Goal: Task Accomplishment & Management: Manage account settings

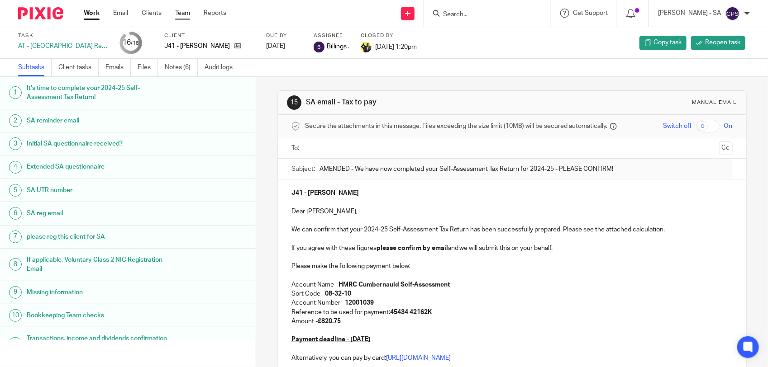
click at [182, 15] on link "Team" at bounding box center [182, 13] width 15 height 9
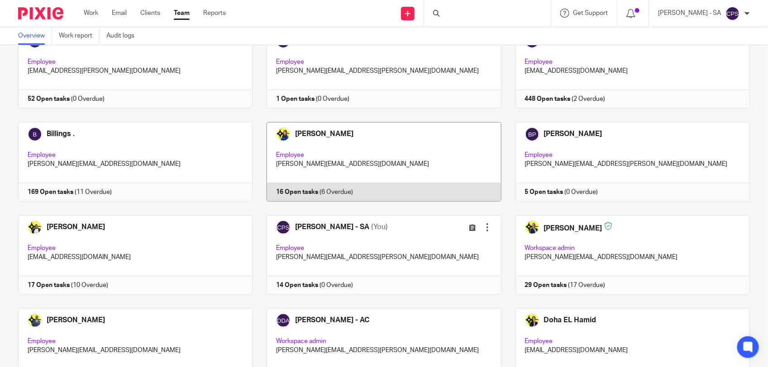
scroll to position [113, 0]
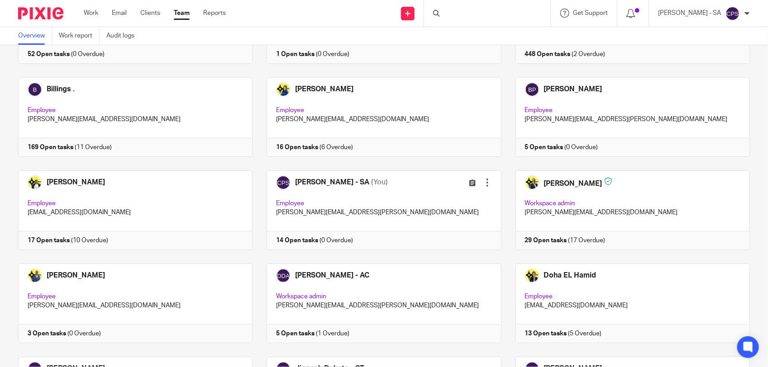
click at [462, 10] on div at bounding box center [487, 13] width 127 height 27
click at [479, 14] on div at bounding box center [487, 13] width 127 height 27
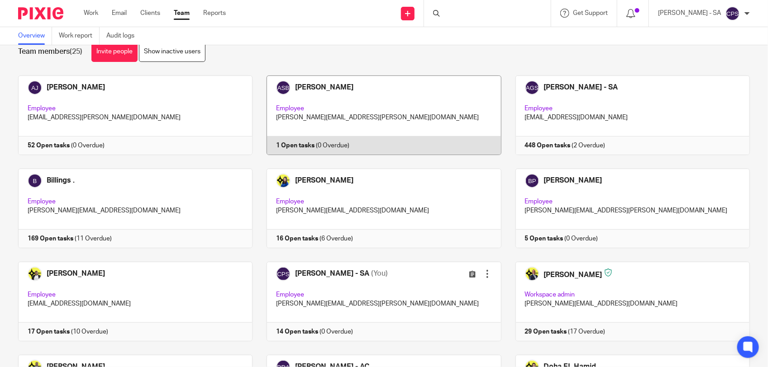
scroll to position [57, 0]
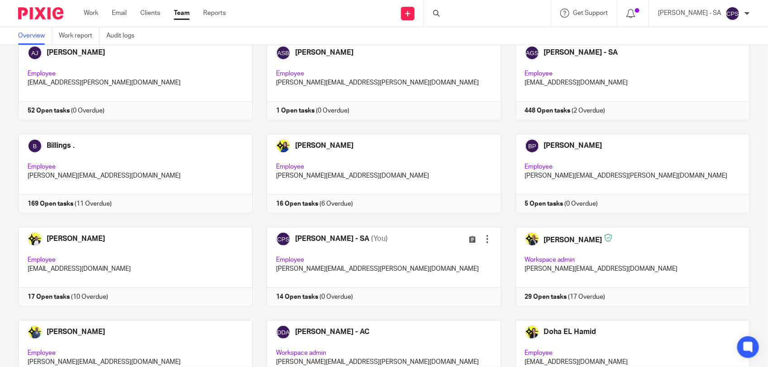
click at [461, 11] on div at bounding box center [487, 13] width 127 height 27
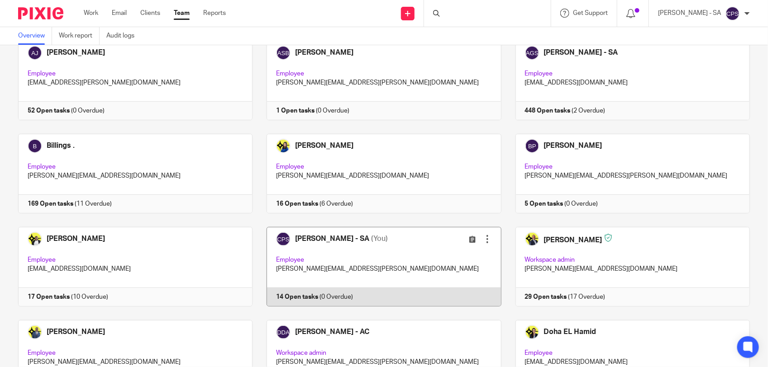
click at [377, 252] on link at bounding box center [376, 267] width 248 height 80
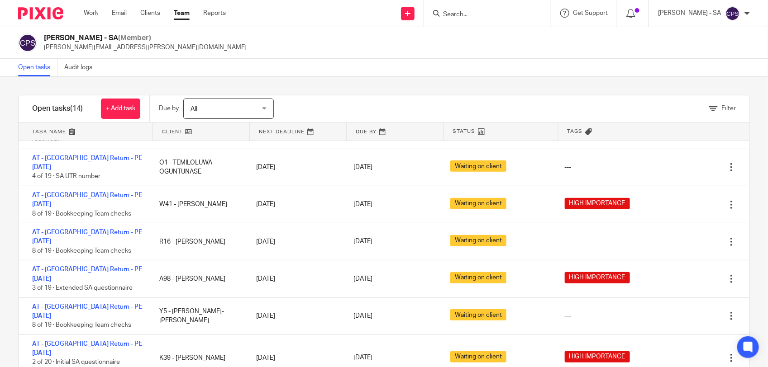
scroll to position [207, 0]
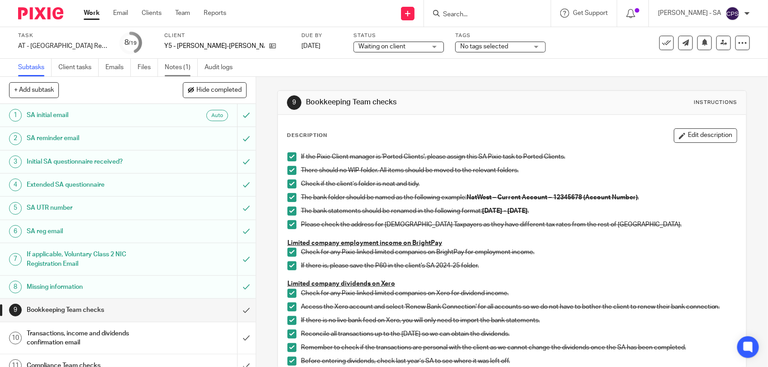
click at [168, 66] on link "Notes (1)" at bounding box center [181, 68] width 33 height 18
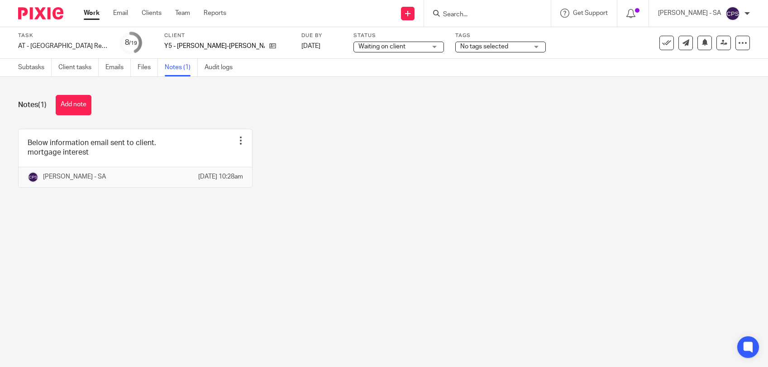
click at [197, 154] on link at bounding box center [135, 158] width 233 height 58
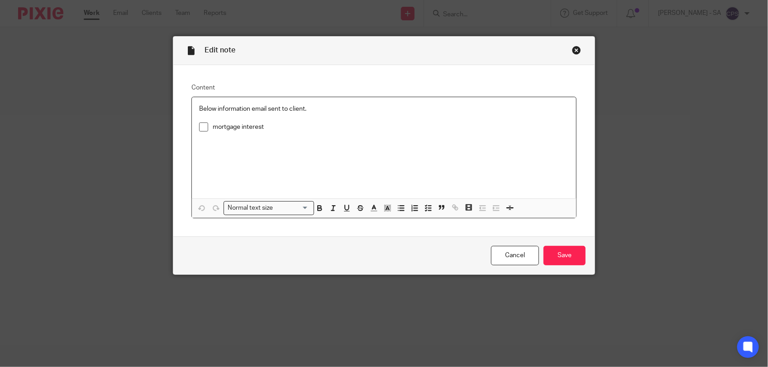
click at [199, 129] on span at bounding box center [203, 127] width 9 height 9
click at [557, 257] on input "Save" at bounding box center [564, 255] width 42 height 19
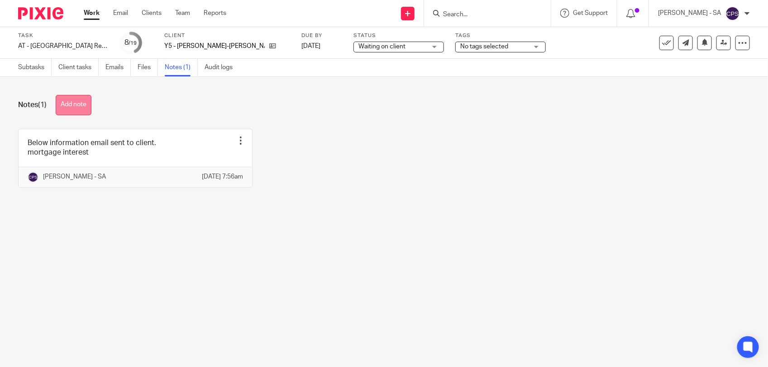
click at [71, 108] on button "Add note" at bounding box center [74, 105] width 36 height 20
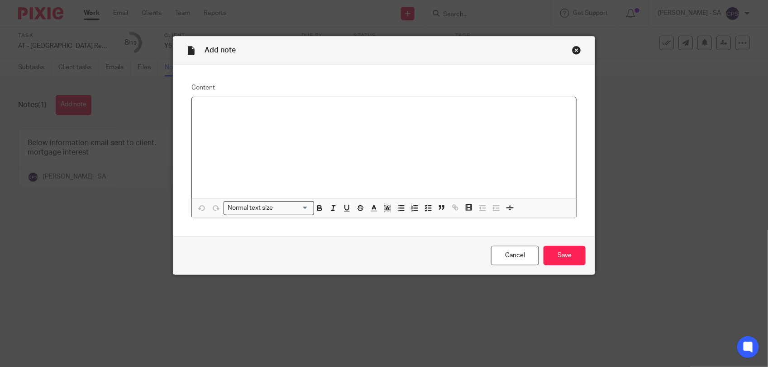
paste div
click at [219, 110] on p "Please check SA and send to the client." at bounding box center [384, 109] width 370 height 9
click at [328, 111] on p "Please review SA and send to the client." at bounding box center [384, 109] width 370 height 9
click at [281, 129] on p "Also, please find below point" at bounding box center [384, 127] width 370 height 9
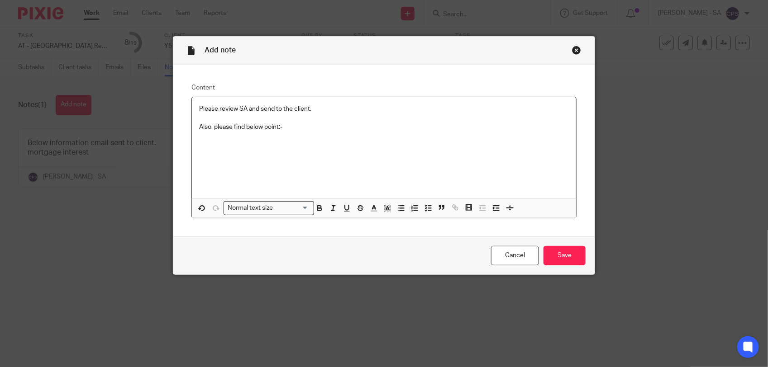
click at [306, 134] on p at bounding box center [384, 136] width 370 height 9
click at [291, 128] on p "Also, please find below point: -" at bounding box center [384, 127] width 370 height 9
click at [423, 209] on button "button" at bounding box center [428, 208] width 11 height 11
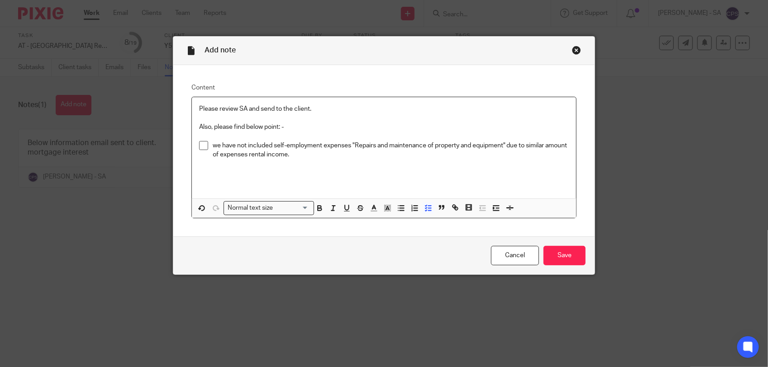
drag, startPoint x: 209, startPoint y: 146, endPoint x: 311, endPoint y: 157, distance: 102.8
click at [311, 157] on p "we have not included self-employment expenses "Repairs and maintenance of prope…" at bounding box center [391, 150] width 356 height 19
copy p "we have not included self-employment expenses "Repairs and maintenance of prope…"
click at [305, 157] on p "We have not included the self-employment expense 'Repairs and Maintenance of Pr…" at bounding box center [391, 150] width 356 height 19
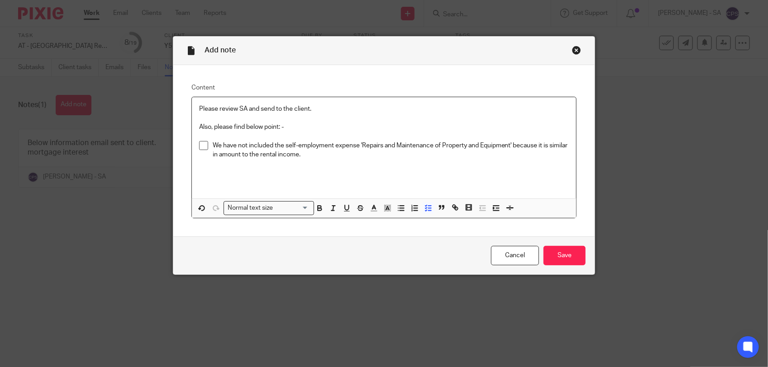
drag, startPoint x: 209, startPoint y: 145, endPoint x: 323, endPoint y: 155, distance: 114.4
click at [323, 155] on p "We have not included the self-employment expense 'Repairs and Maintenance of Pr…" at bounding box center [391, 150] width 356 height 19
copy p "We have not included the self-employment expense 'Repairs and Maintenance of Pr…"
click at [327, 156] on p "We have not included the self-employment expense 'Repairs and Maintenance of Pr…" at bounding box center [391, 150] width 356 height 19
drag, startPoint x: 193, startPoint y: 107, endPoint x: 354, endPoint y: 118, distance: 161.0
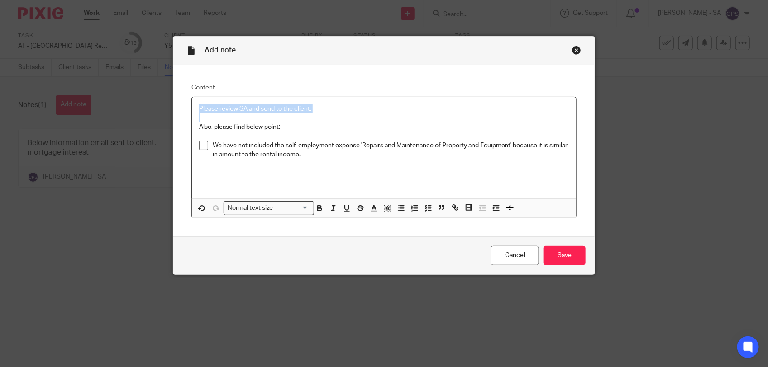
click at [354, 118] on div "Please review SA and send to the client. Also, please find below point: - We ha…" at bounding box center [384, 147] width 384 height 101
click at [424, 209] on icon "button" at bounding box center [428, 208] width 8 height 8
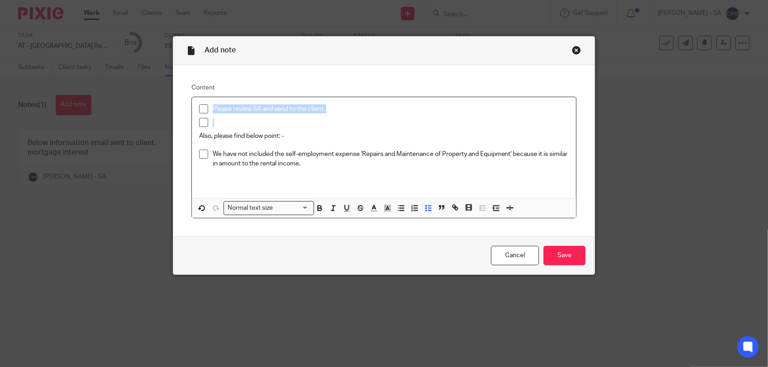
click at [234, 128] on div at bounding box center [391, 125] width 356 height 14
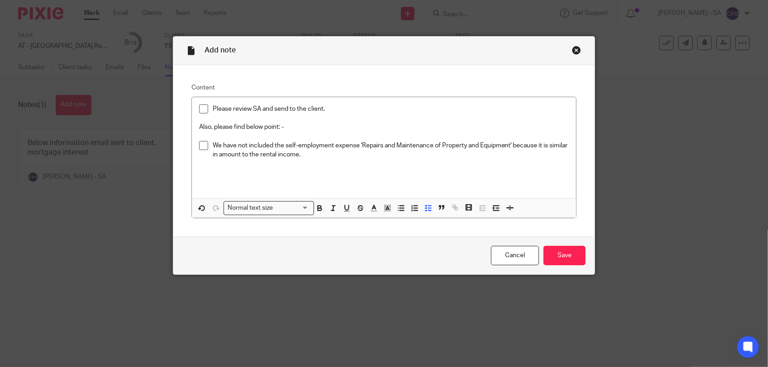
click at [213, 142] on p "We have not included the self-employment expense 'Repairs and Maintenance of Pr…" at bounding box center [391, 150] width 356 height 19
drag, startPoint x: 209, startPoint y: 143, endPoint x: 323, endPoint y: 155, distance: 114.2
click at [323, 155] on p "We have not included the self-employment expense 'Repairs and Maintenance of Pr…" at bounding box center [391, 150] width 356 height 19
drag, startPoint x: 340, startPoint y: 155, endPoint x: 558, endPoint y: 189, distance: 220.6
click at [558, 189] on div "Please review SA and send to the client. Also, please find below point: - We ha…" at bounding box center [384, 147] width 384 height 101
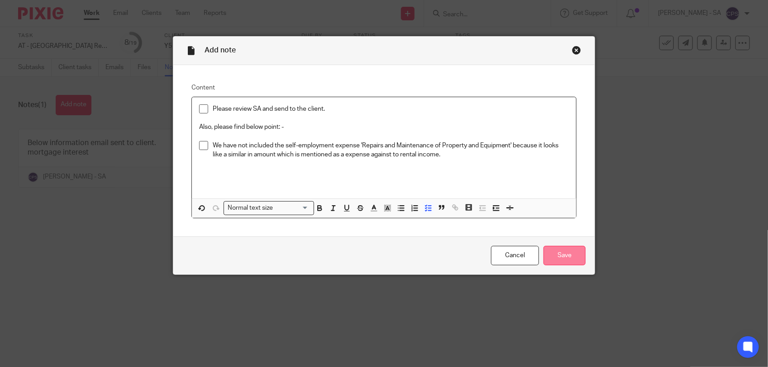
click at [557, 257] on input "Save" at bounding box center [564, 255] width 42 height 19
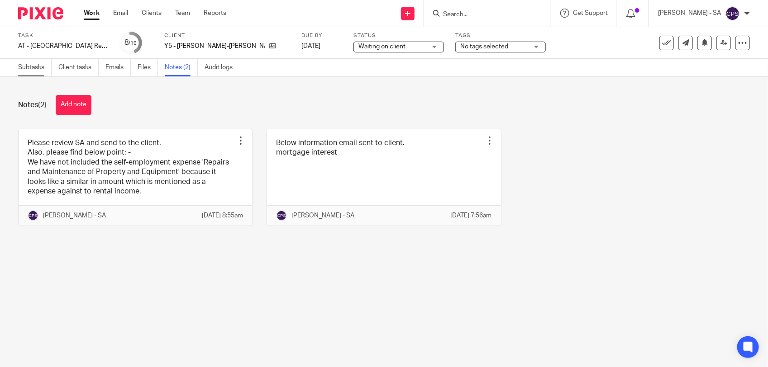
click at [41, 71] on link "Subtasks" at bounding box center [34, 68] width 33 height 18
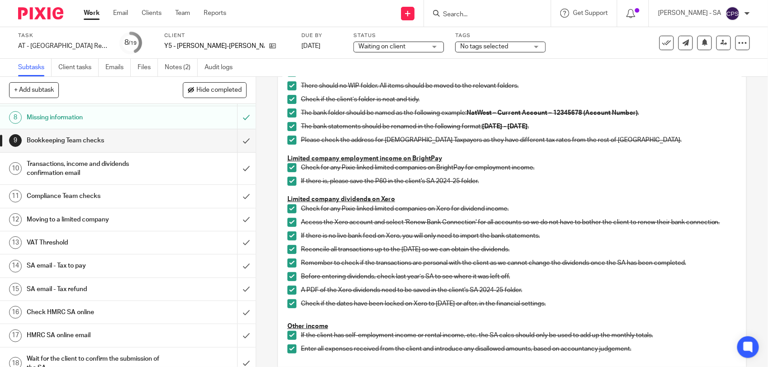
scroll to position [193, 0]
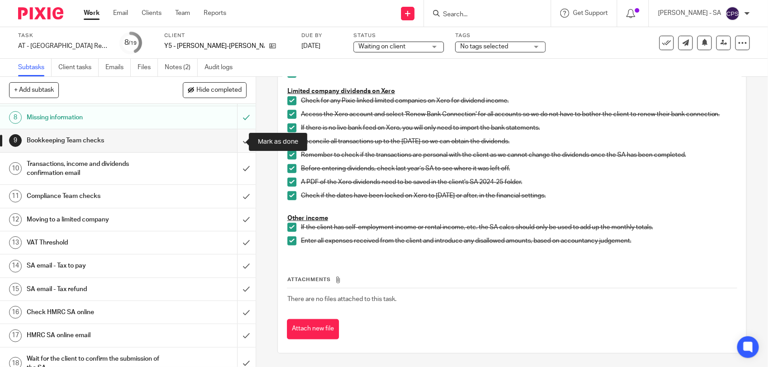
click at [235, 140] on input "submit" at bounding box center [128, 140] width 256 height 23
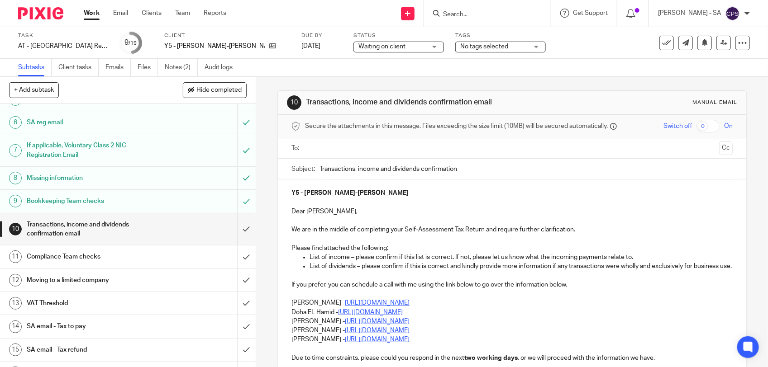
scroll to position [113, 0]
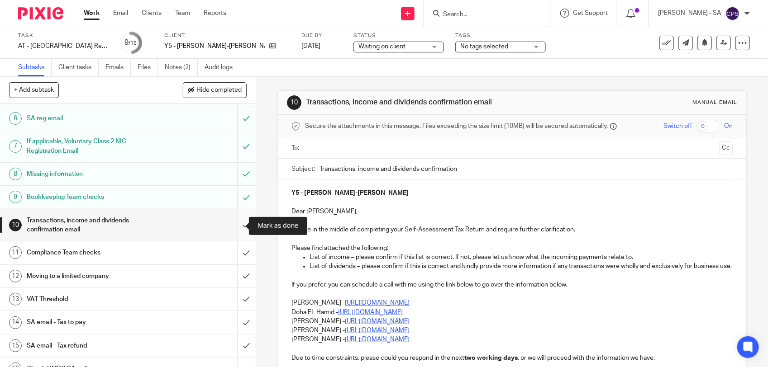
click at [234, 227] on input "submit" at bounding box center [128, 225] width 256 height 32
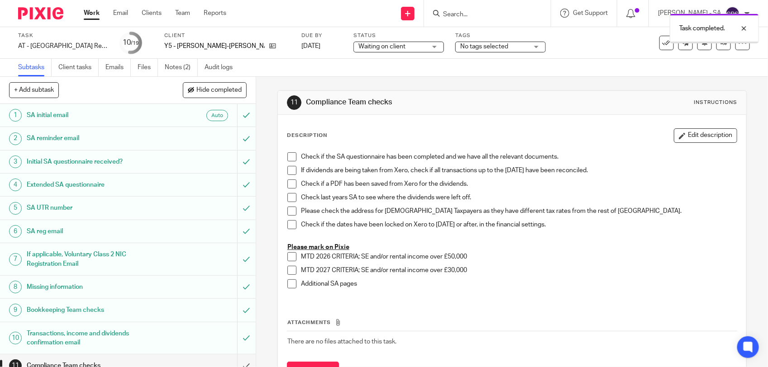
scroll to position [208, 0]
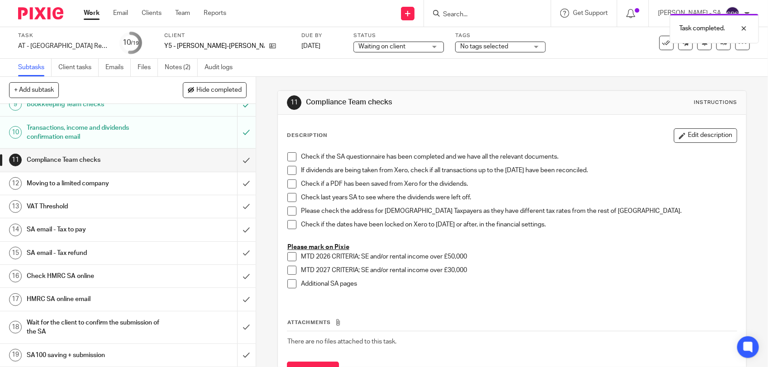
click at [118, 227] on h1 "SA email - Tax to pay" at bounding box center [94, 230] width 134 height 14
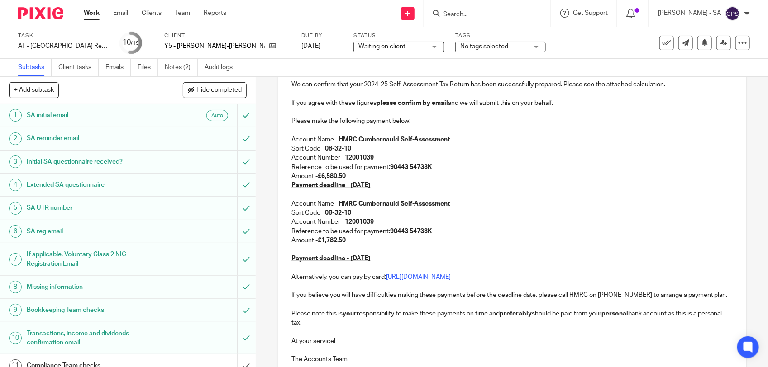
scroll to position [113, 0]
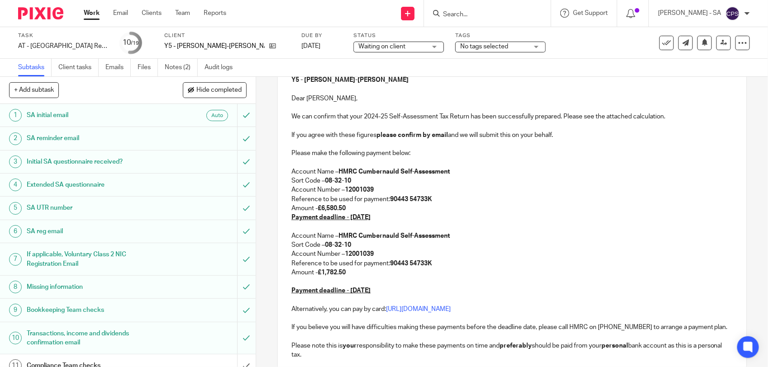
click at [347, 209] on p "Amount - £6,580.50" at bounding box center [511, 208] width 441 height 9
drag, startPoint x: 320, startPoint y: 208, endPoint x: 346, endPoint y: 211, distance: 26.4
click at [346, 211] on p "Amount - £6,580.50" at bounding box center [511, 208] width 441 height 9
drag, startPoint x: 322, startPoint y: 272, endPoint x: 347, endPoint y: 272, distance: 24.9
click at [347, 272] on p "Amount - £1,782.50" at bounding box center [511, 272] width 441 height 9
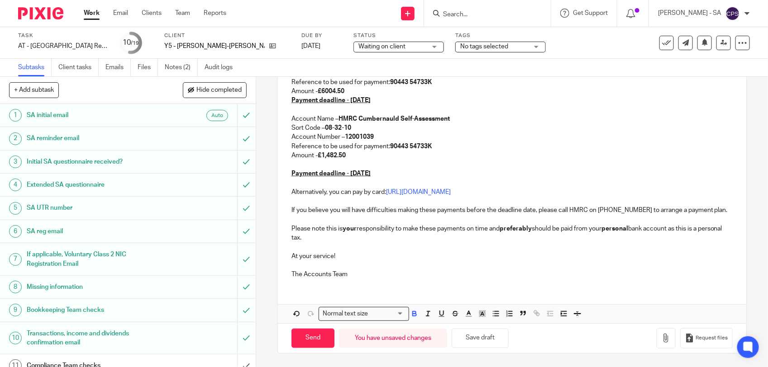
scroll to position [240, 0]
click at [475, 338] on button "Save draft" at bounding box center [480, 338] width 57 height 19
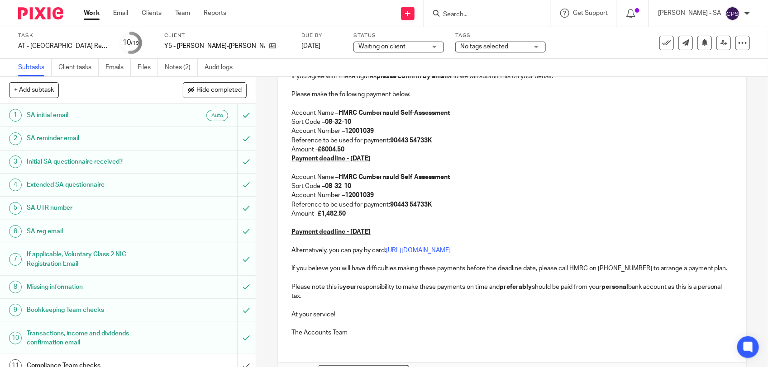
scroll to position [184, 0]
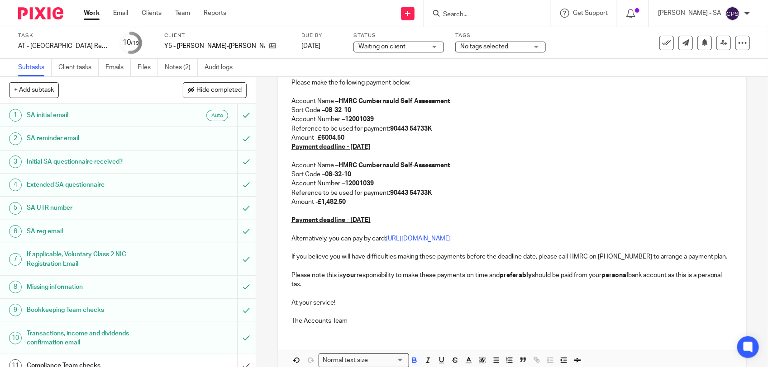
click at [348, 137] on p "Amount - £6004.50" at bounding box center [511, 137] width 441 height 9
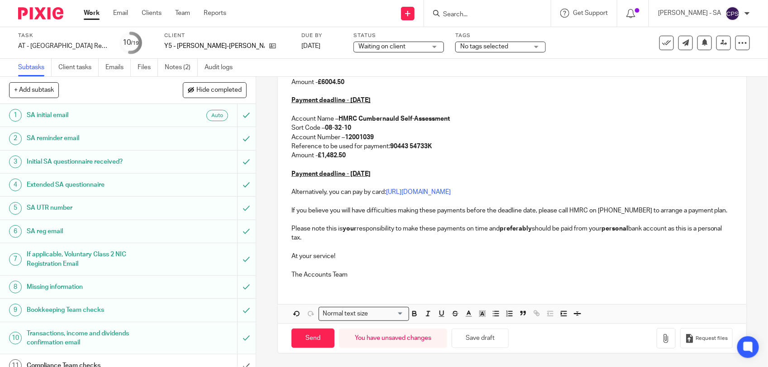
scroll to position [250, 0]
click at [485, 342] on button "Save draft" at bounding box center [480, 338] width 57 height 19
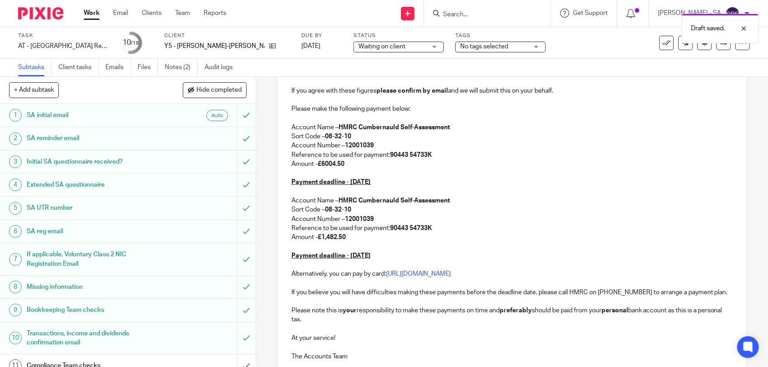
scroll to position [0, 0]
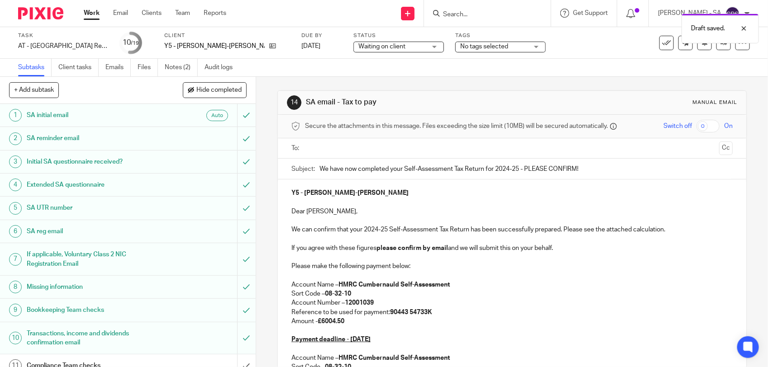
click at [358, 45] on span "Waiting on client" at bounding box center [381, 46] width 47 height 6
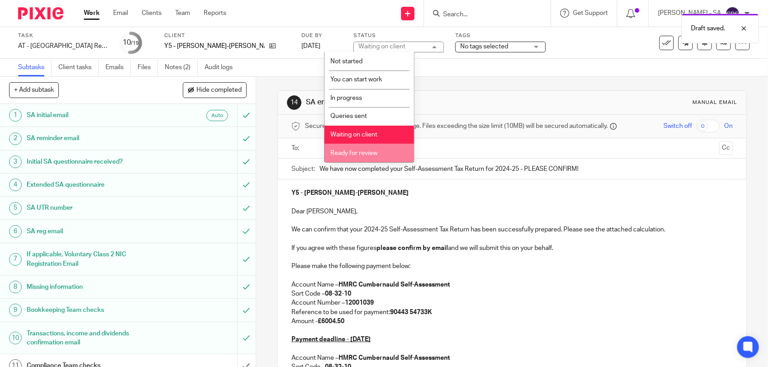
click at [366, 150] on span "Ready for review" at bounding box center [353, 153] width 47 height 6
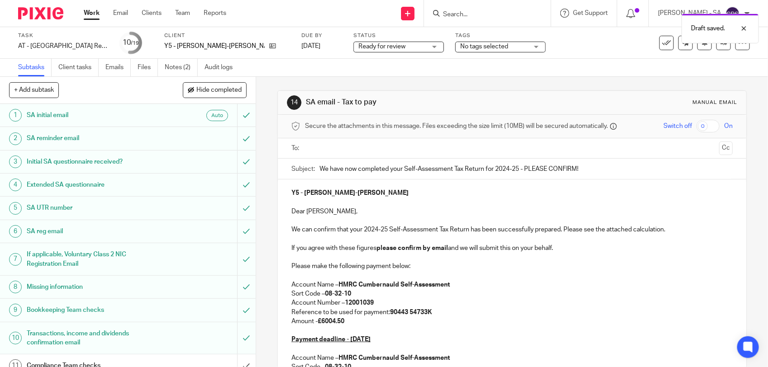
click at [462, 79] on div "14 SA email - Tax to pay Manual email Secure the attachments in this message. F…" at bounding box center [511, 342] width 469 height 530
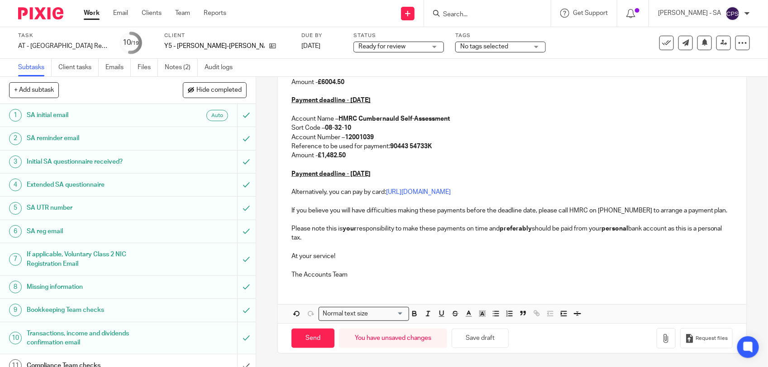
scroll to position [250, 0]
click at [482, 342] on button "Save draft" at bounding box center [480, 338] width 57 height 19
click at [480, 341] on button "Save draft" at bounding box center [480, 338] width 57 height 19
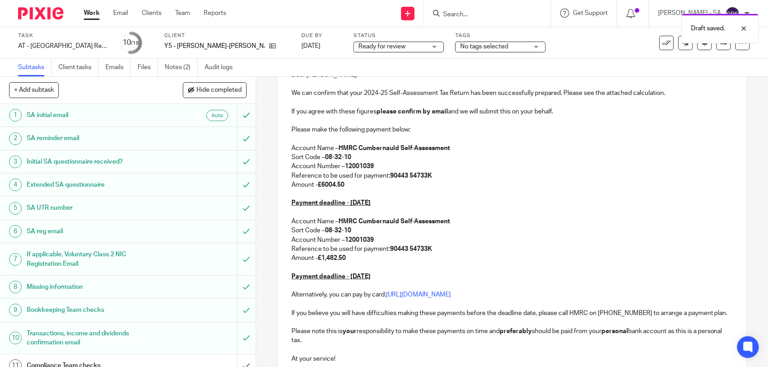
scroll to position [0, 0]
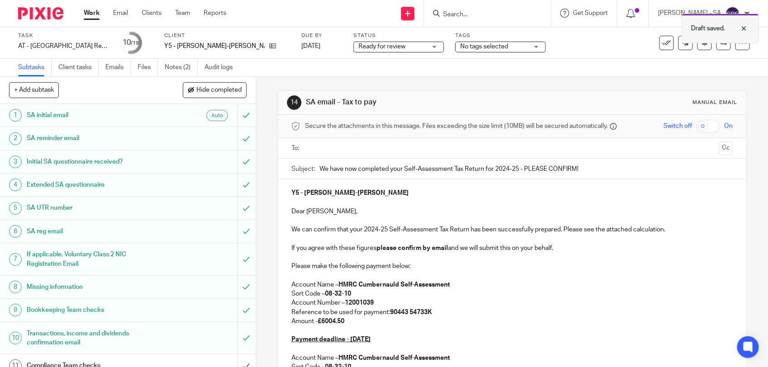
click at [745, 29] on div at bounding box center [737, 28] width 24 height 11
click at [175, 69] on link "Notes (2)" at bounding box center [181, 68] width 33 height 18
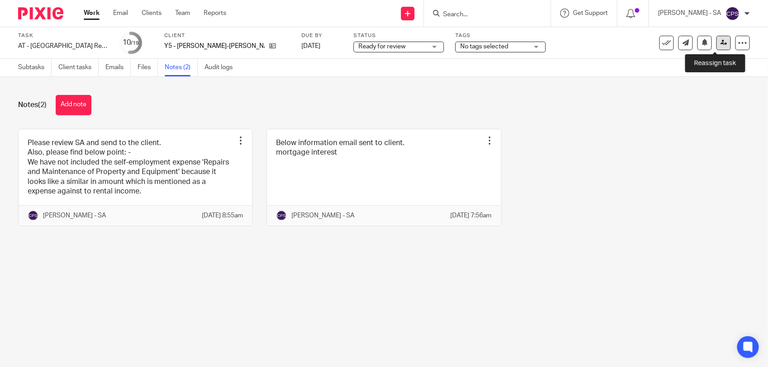
click at [720, 44] on icon at bounding box center [723, 42] width 7 height 7
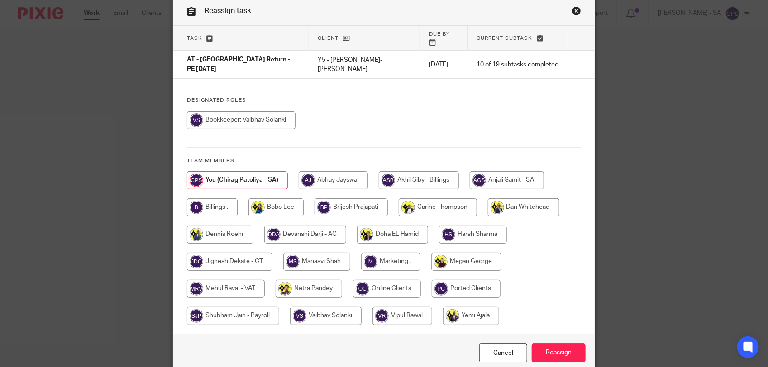
scroll to position [57, 0]
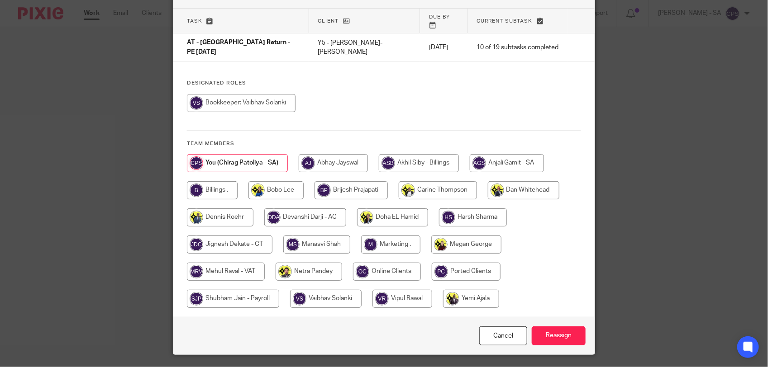
click at [304, 263] on input "radio" at bounding box center [309, 272] width 67 height 18
radio input "true"
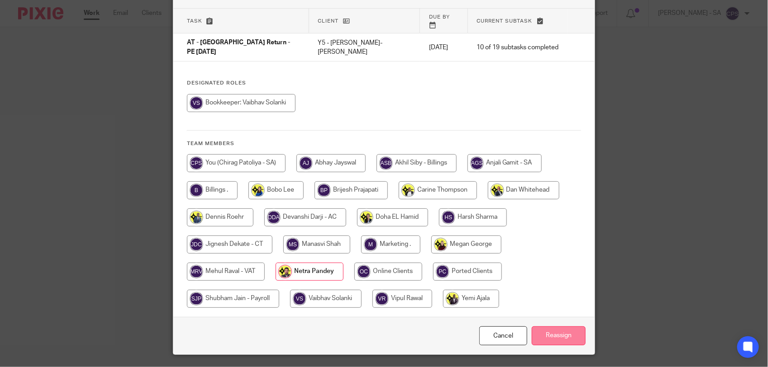
click at [546, 327] on input "Reassign" at bounding box center [559, 336] width 54 height 19
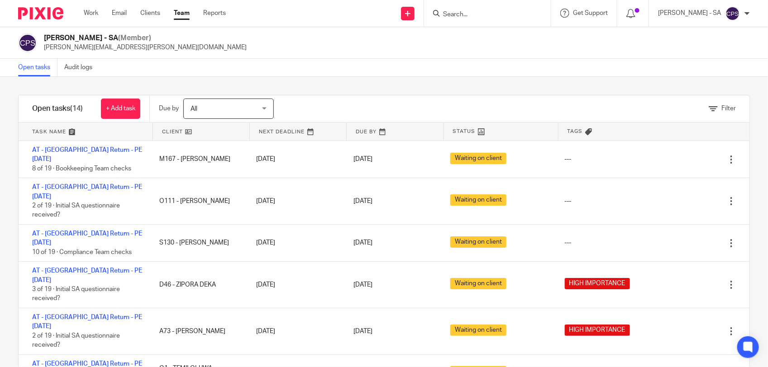
scroll to position [207, 0]
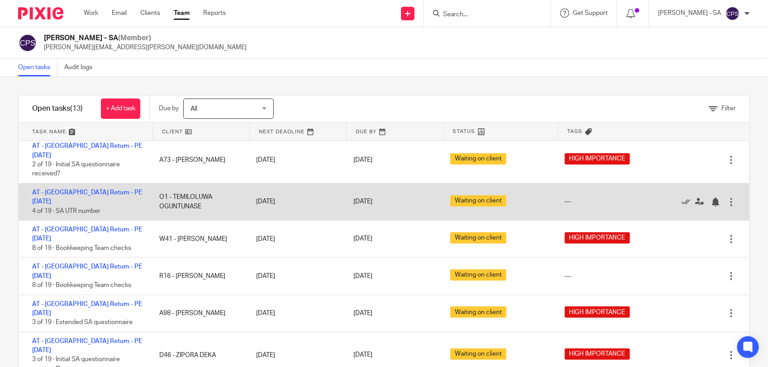
scroll to position [180, 0]
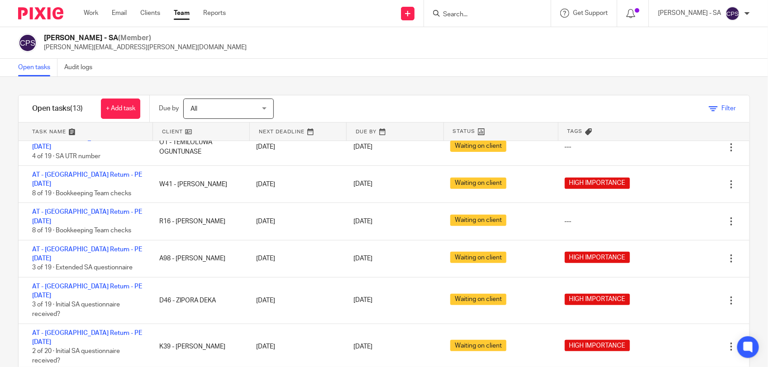
click at [709, 105] on link "Filter" at bounding box center [722, 108] width 27 height 6
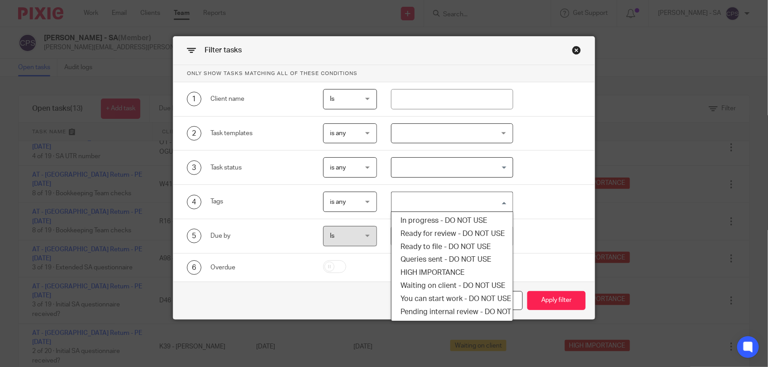
click at [433, 203] on input "Search for option" at bounding box center [449, 202] width 115 height 16
click at [424, 272] on li "HIGH IMPORTANCE" at bounding box center [451, 272] width 121 height 13
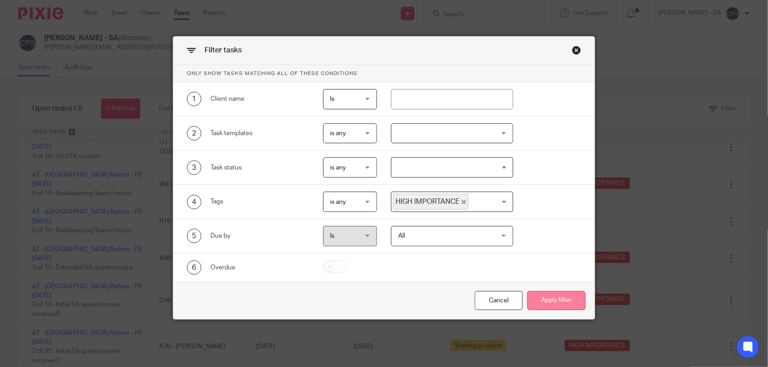
click at [533, 306] on button "Apply filter" at bounding box center [556, 300] width 58 height 19
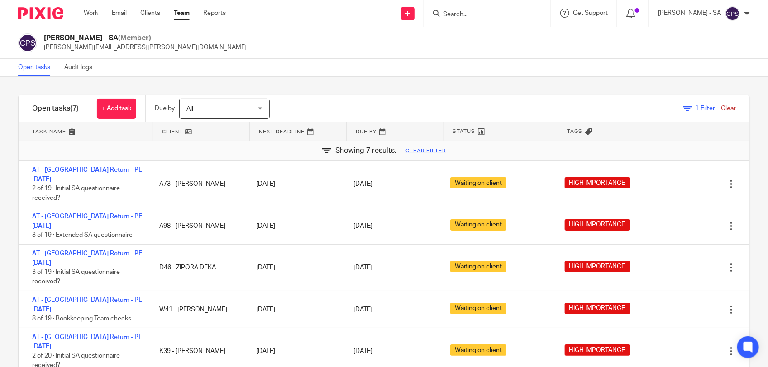
scroll to position [2, 0]
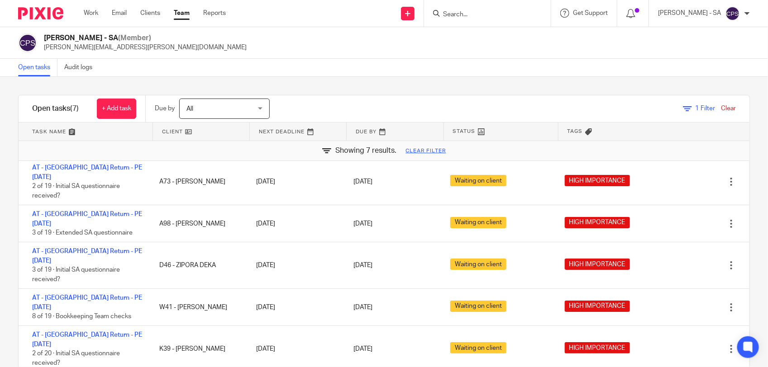
click at [721, 107] on link "Clear" at bounding box center [728, 108] width 15 height 6
